Goal: Task Accomplishment & Management: Manage account settings

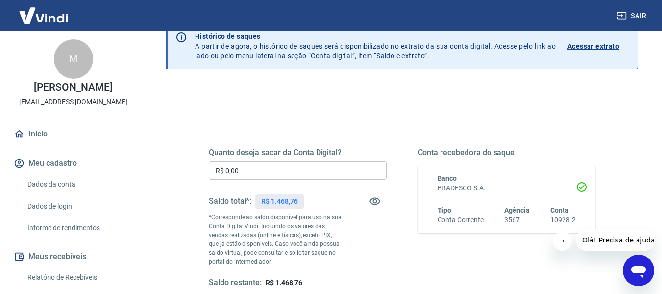
scroll to position [98, 0]
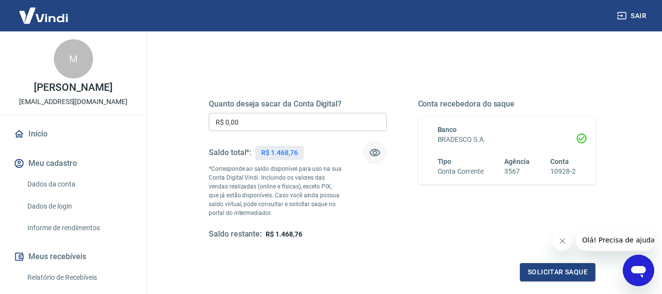
click at [372, 155] on icon "button" at bounding box center [374, 152] width 11 height 7
click at [374, 151] on icon "button" at bounding box center [375, 153] width 12 height 12
click at [257, 124] on input "R$ 0,00" at bounding box center [298, 122] width 178 height 18
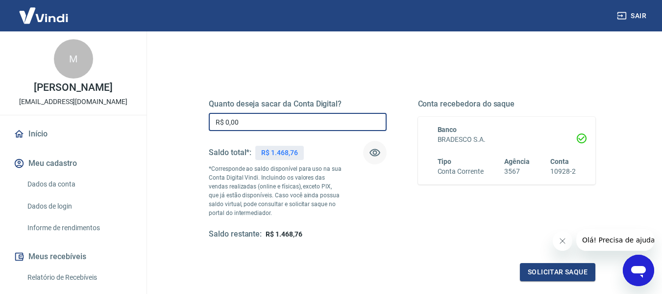
click at [257, 124] on input "R$ 0,00" at bounding box center [298, 122] width 178 height 18
type input "R$ 1.200,00"
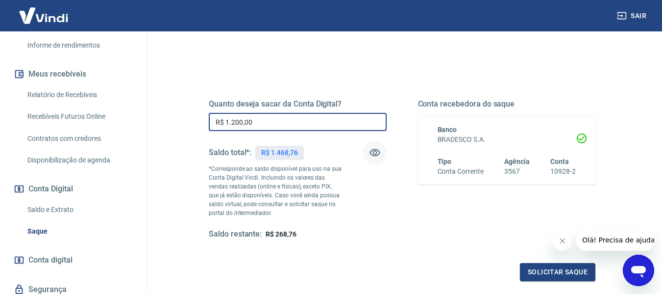
scroll to position [196, 0]
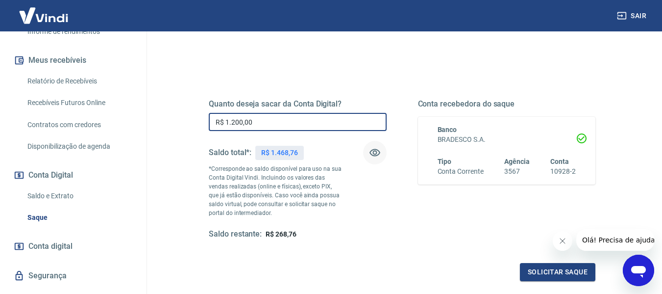
drag, startPoint x: 60, startPoint y: 204, endPoint x: 91, endPoint y: 201, distance: 31.5
click at [60, 204] on link "Saldo e Extrato" at bounding box center [79, 196] width 111 height 20
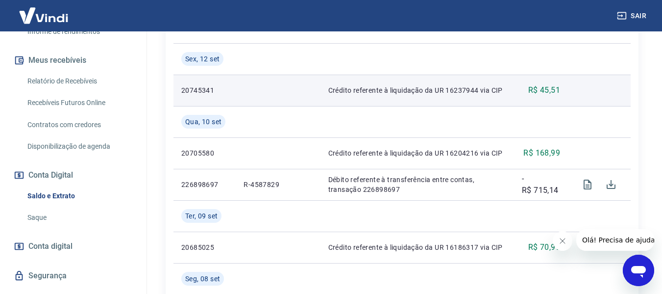
scroll to position [343, 0]
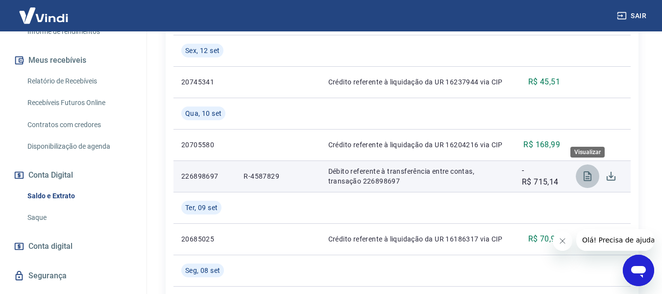
click at [590, 173] on icon "Visualizar" at bounding box center [588, 176] width 8 height 10
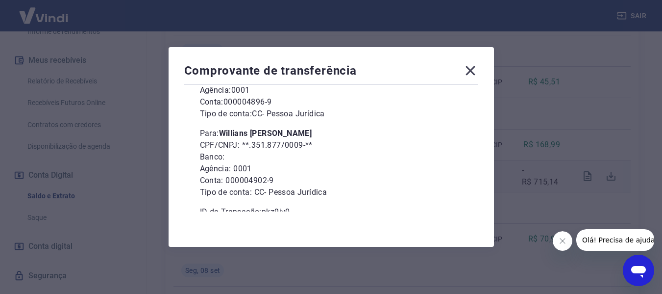
scroll to position [138, 0]
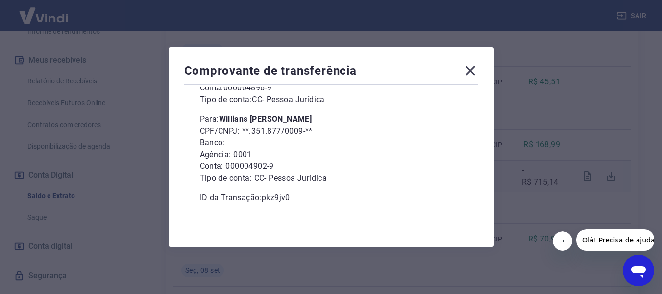
click at [471, 72] on icon at bounding box center [471, 71] width 16 height 16
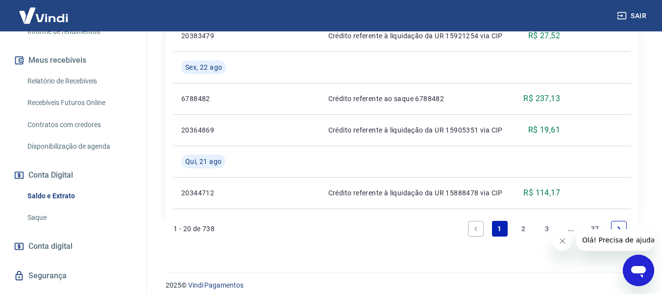
scroll to position [1244, 0]
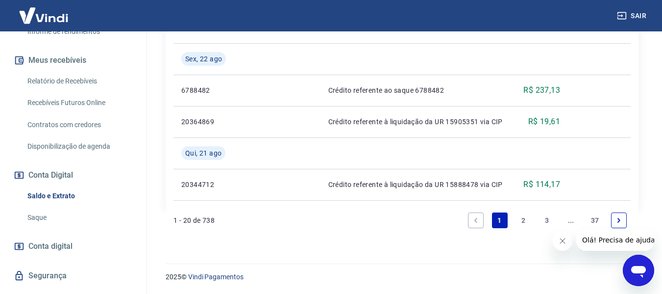
click at [519, 219] on link "2" at bounding box center [524, 220] width 16 height 16
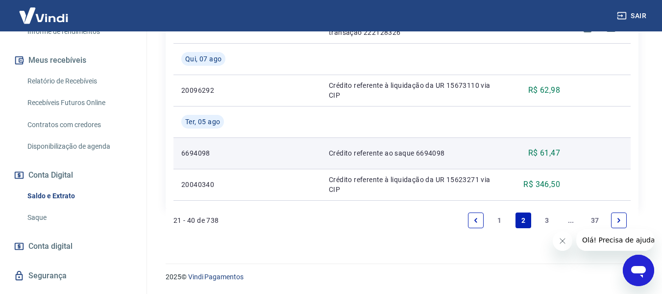
scroll to position [846, 0]
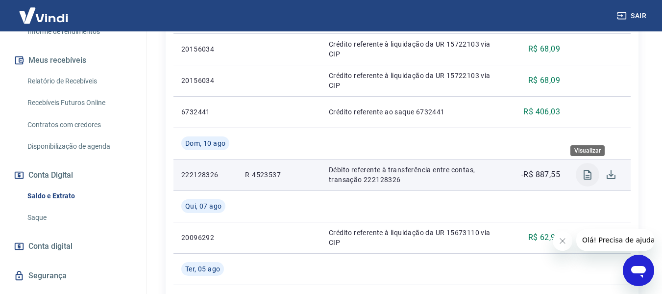
click at [588, 179] on icon "Visualizar" at bounding box center [588, 175] width 8 height 10
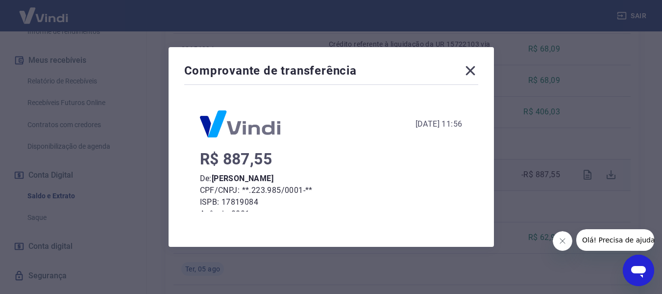
scroll to position [138, 0]
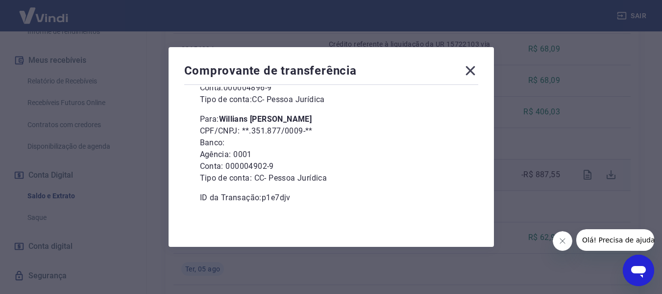
click at [473, 73] on icon at bounding box center [471, 71] width 16 height 16
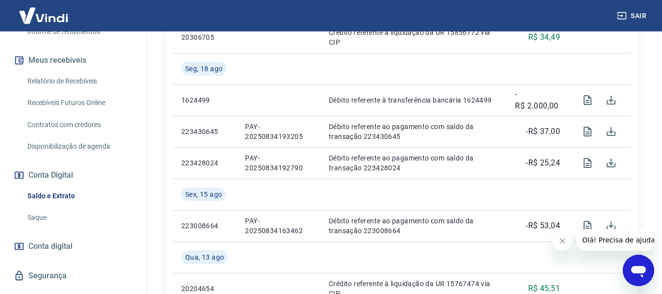
scroll to position [405, 0]
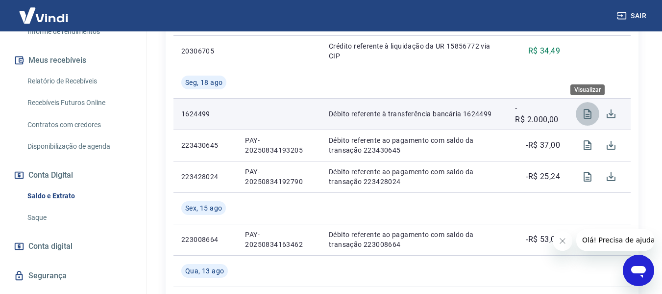
click at [582, 113] on icon "Visualizar" at bounding box center [588, 114] width 12 height 12
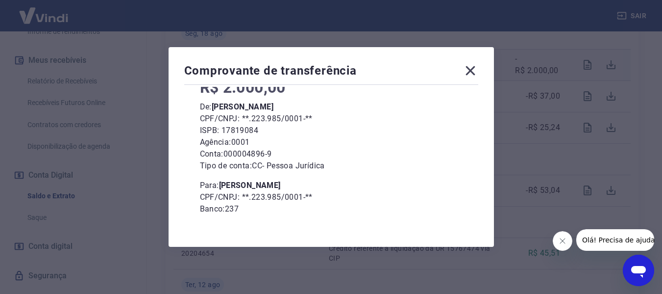
scroll to position [89, 0]
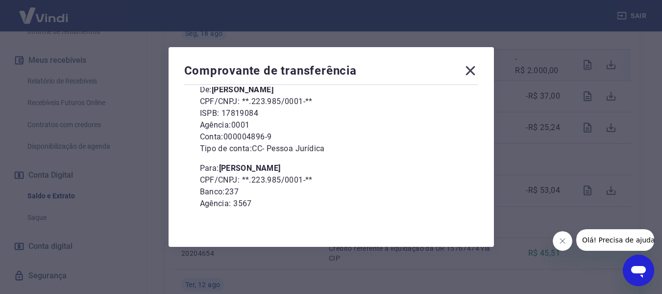
click at [473, 73] on icon at bounding box center [471, 71] width 16 height 16
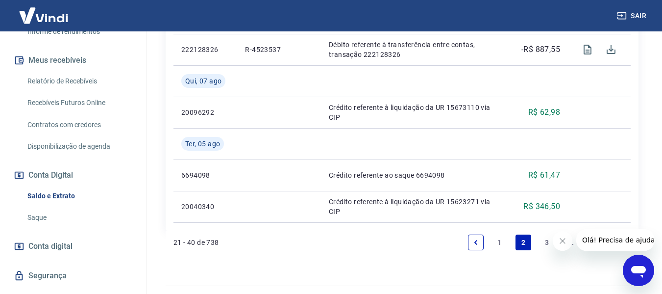
scroll to position [993, 0]
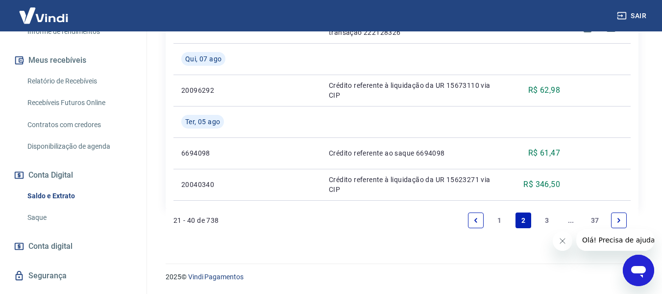
click at [498, 220] on link "1" at bounding box center [500, 220] width 16 height 16
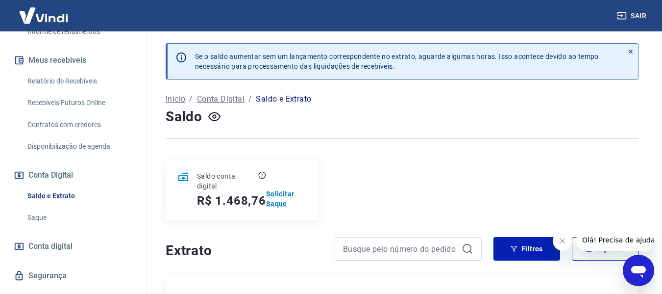
click at [277, 197] on p "Solicitar Saque" at bounding box center [286, 199] width 40 height 20
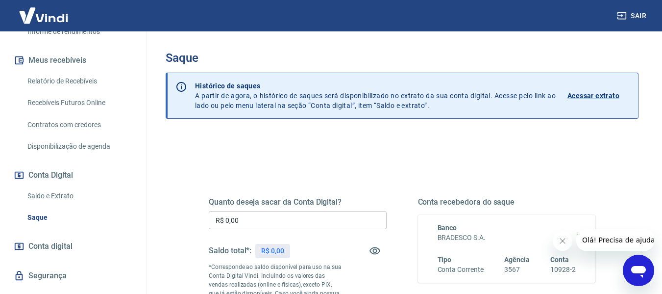
click at [239, 221] on input "R$ 0,00" at bounding box center [298, 220] width 178 height 18
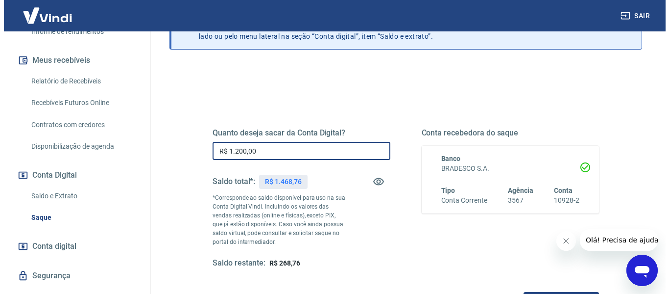
scroll to position [147, 0]
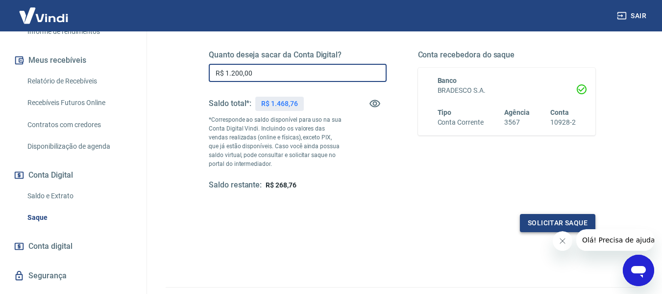
type input "R$ 1.200,00"
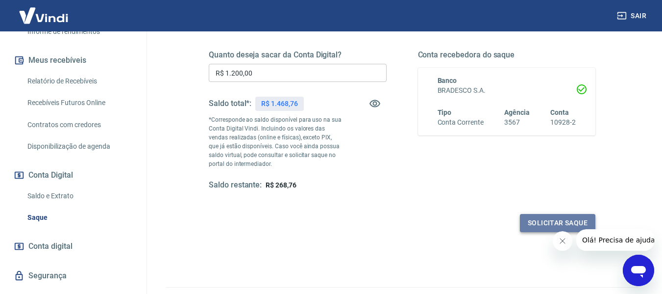
click at [556, 215] on button "Solicitar saque" at bounding box center [557, 223] width 75 height 18
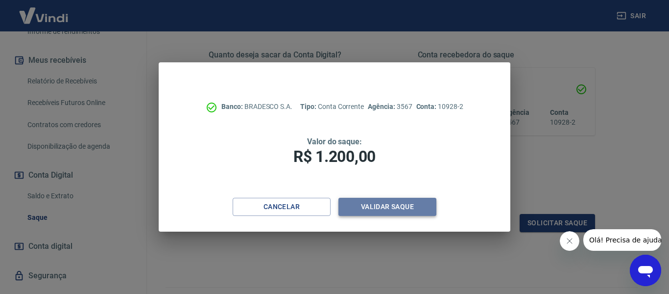
click at [395, 205] on button "Validar saque" at bounding box center [388, 206] width 98 height 18
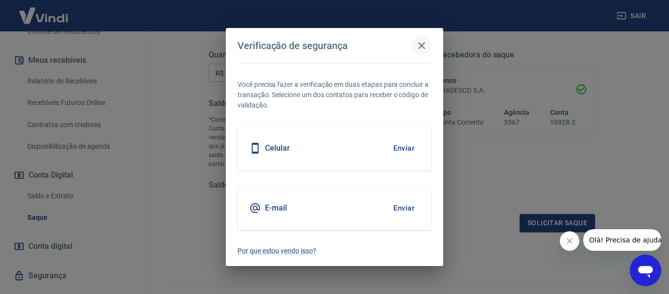
click at [420, 44] on icon "button" at bounding box center [422, 45] width 7 height 7
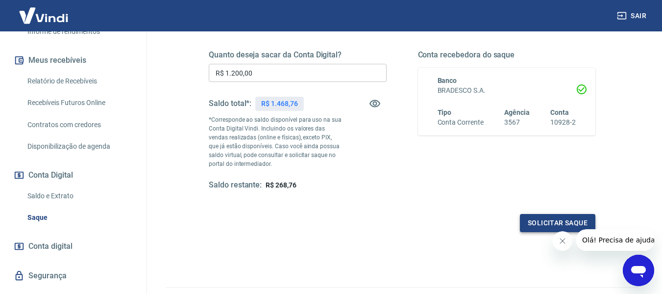
click at [542, 224] on button "Solicitar saque" at bounding box center [557, 223] width 75 height 18
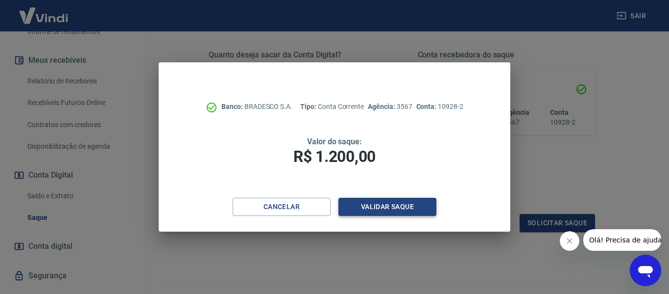
click at [387, 207] on button "Validar saque" at bounding box center [388, 206] width 98 height 18
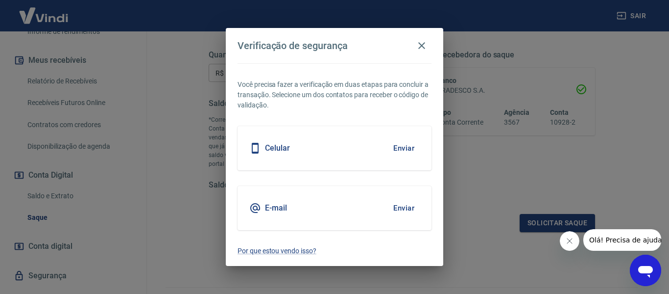
click at [292, 212] on div "E-mail Enviar" at bounding box center [335, 208] width 194 height 44
click at [408, 210] on button "Enviar" at bounding box center [404, 207] width 32 height 21
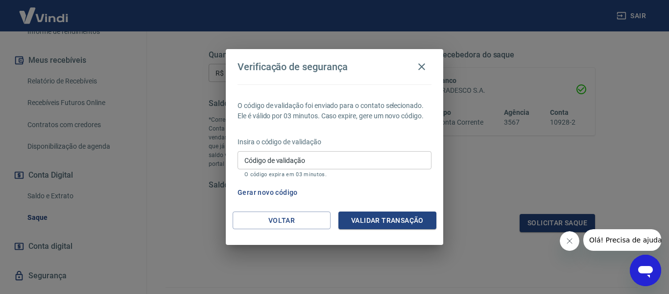
click at [274, 160] on input "Código de validação" at bounding box center [335, 160] width 194 height 18
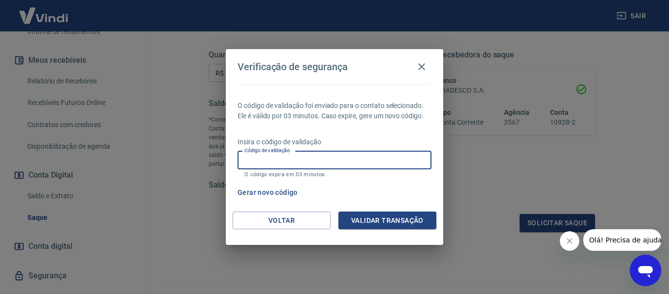
paste input "394848"
type input "394848"
click at [368, 227] on button "Validar transação" at bounding box center [388, 220] width 98 height 18
